Goal: Information Seeking & Learning: Learn about a topic

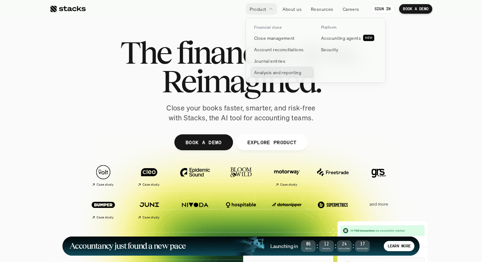
click at [278, 75] on p "Analysis and reporting" at bounding box center [277, 72] width 47 height 7
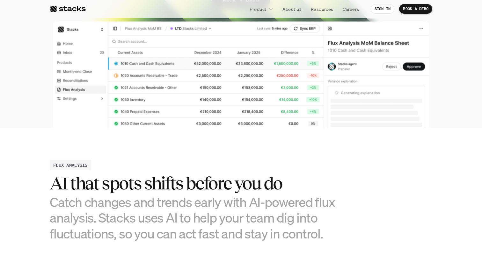
scroll to position [175, 0]
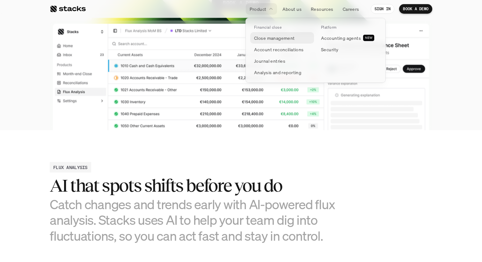
click at [270, 40] on p "Close management" at bounding box center [274, 38] width 41 height 7
